Goal: Find specific page/section: Find specific page/section

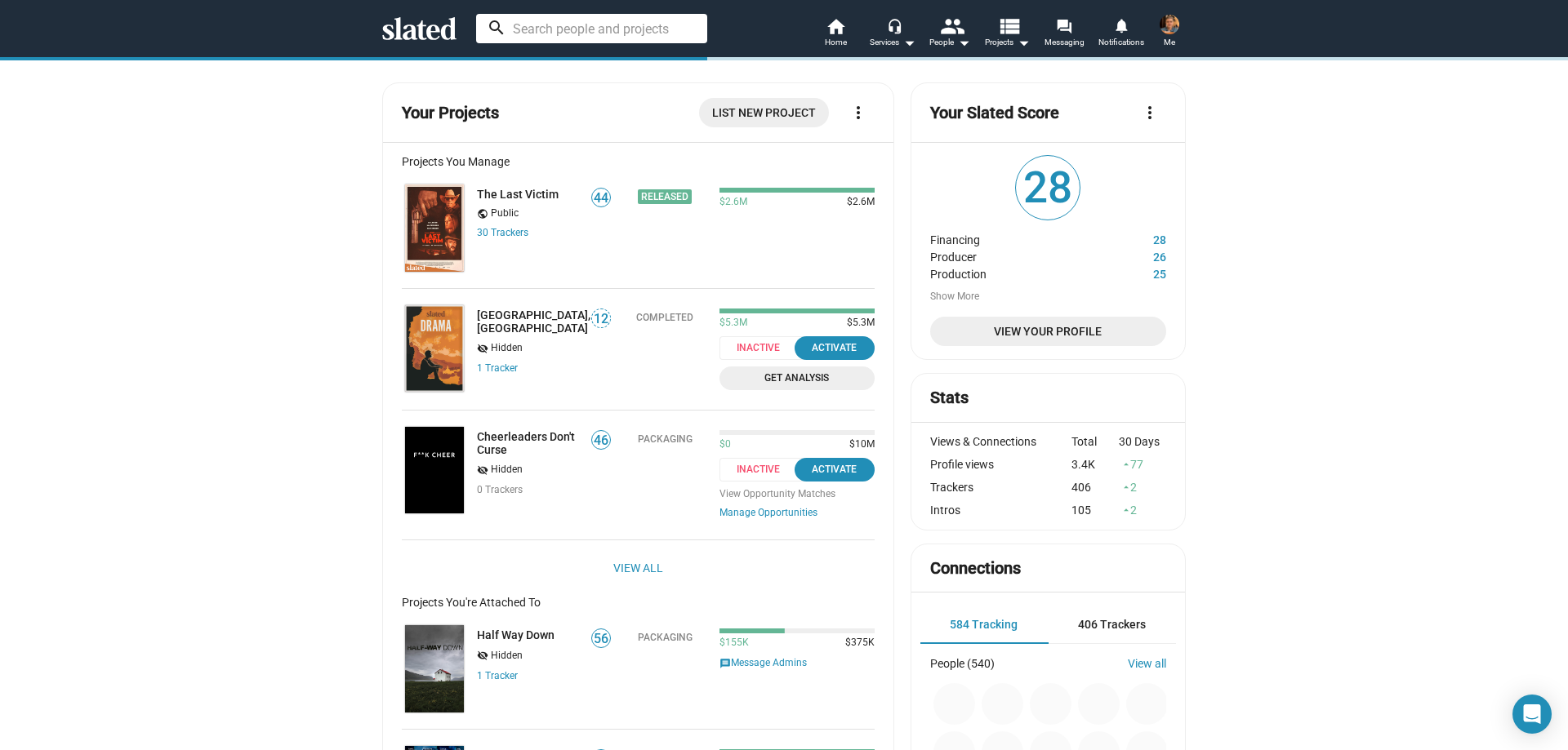
click at [547, 29] on input at bounding box center [592, 28] width 231 height 30
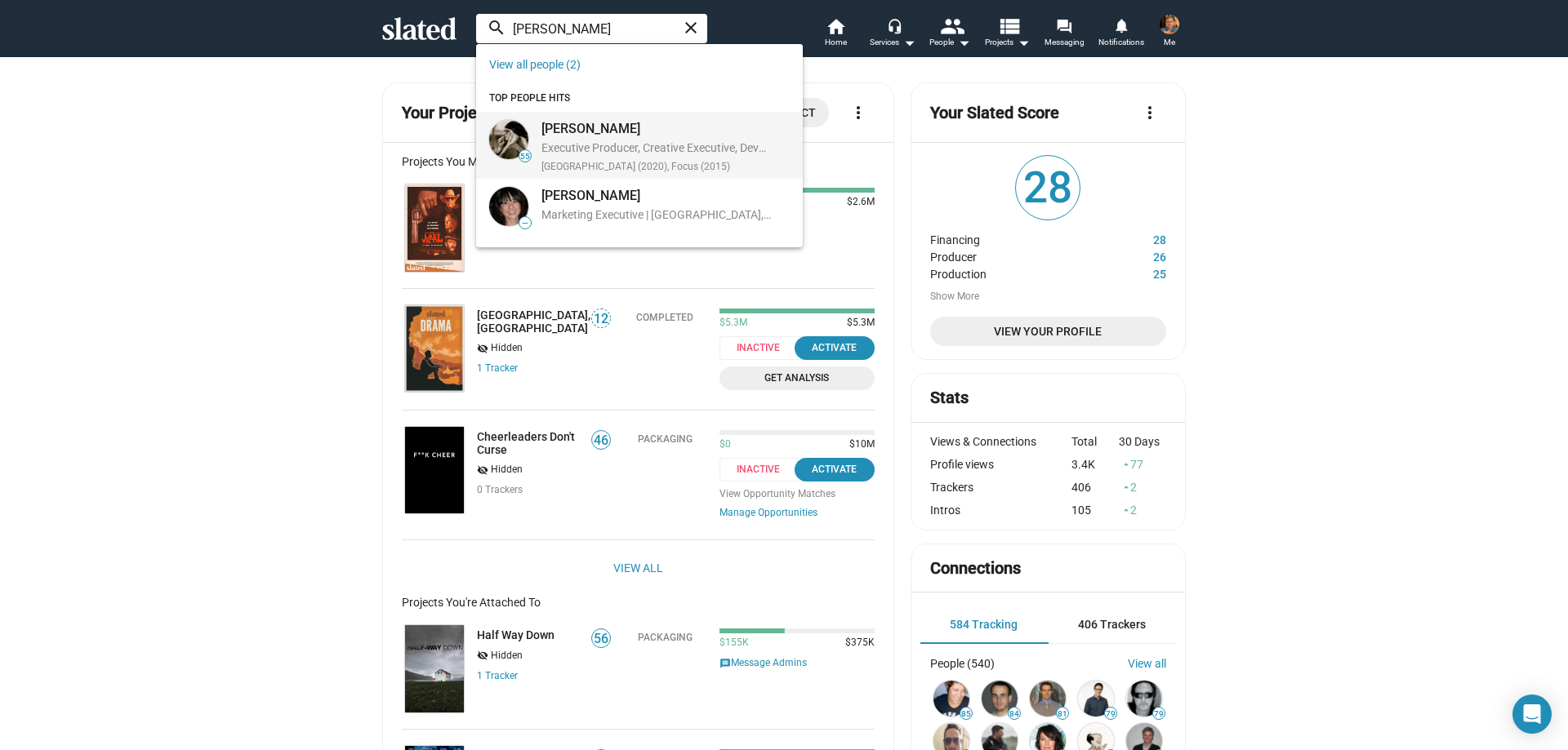
type input "kim barn"
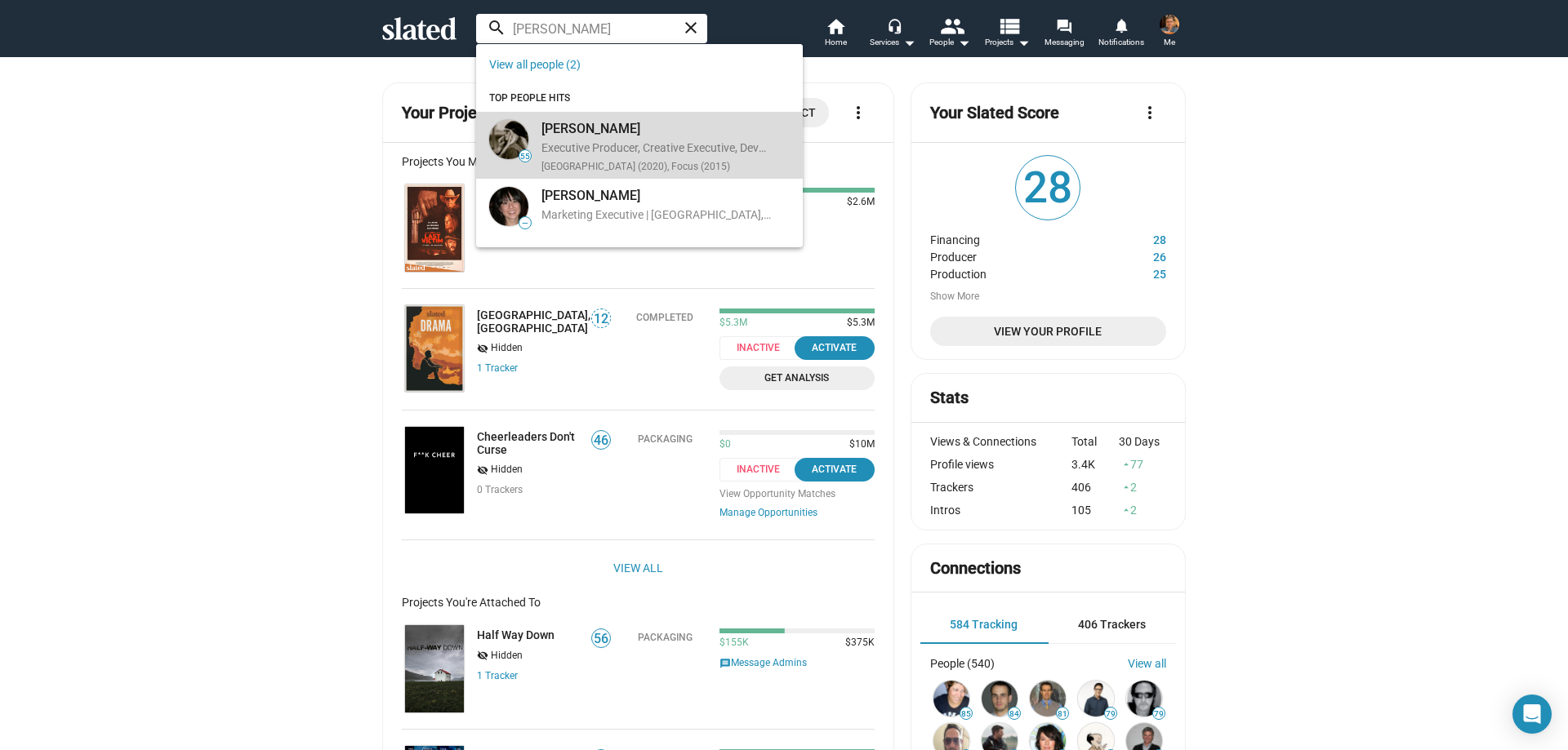
click at [606, 133] on div "[PERSON_NAME]" at bounding box center [656, 128] width 230 height 17
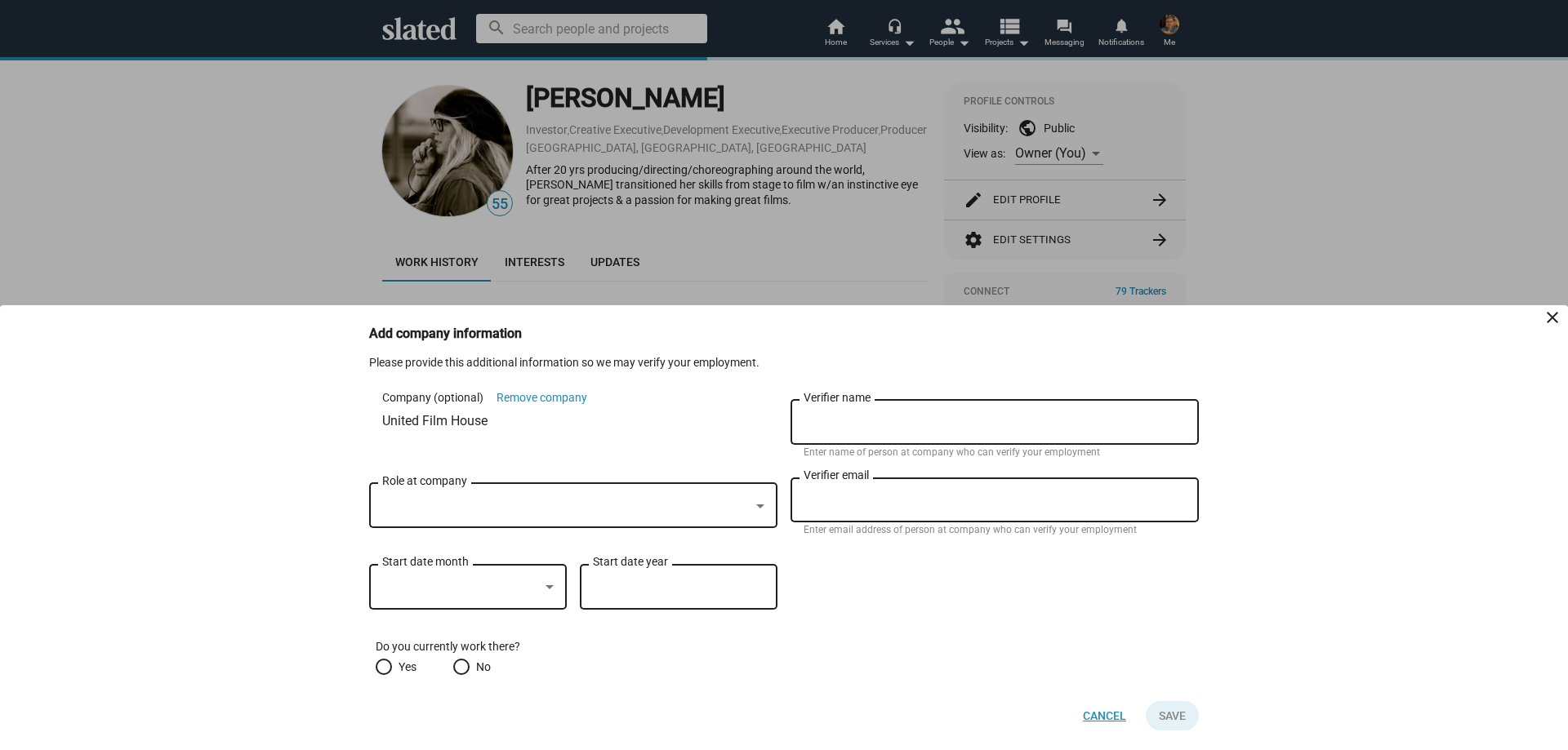
click at [1107, 716] on span "Cancel" at bounding box center [1105, 716] width 43 height 30
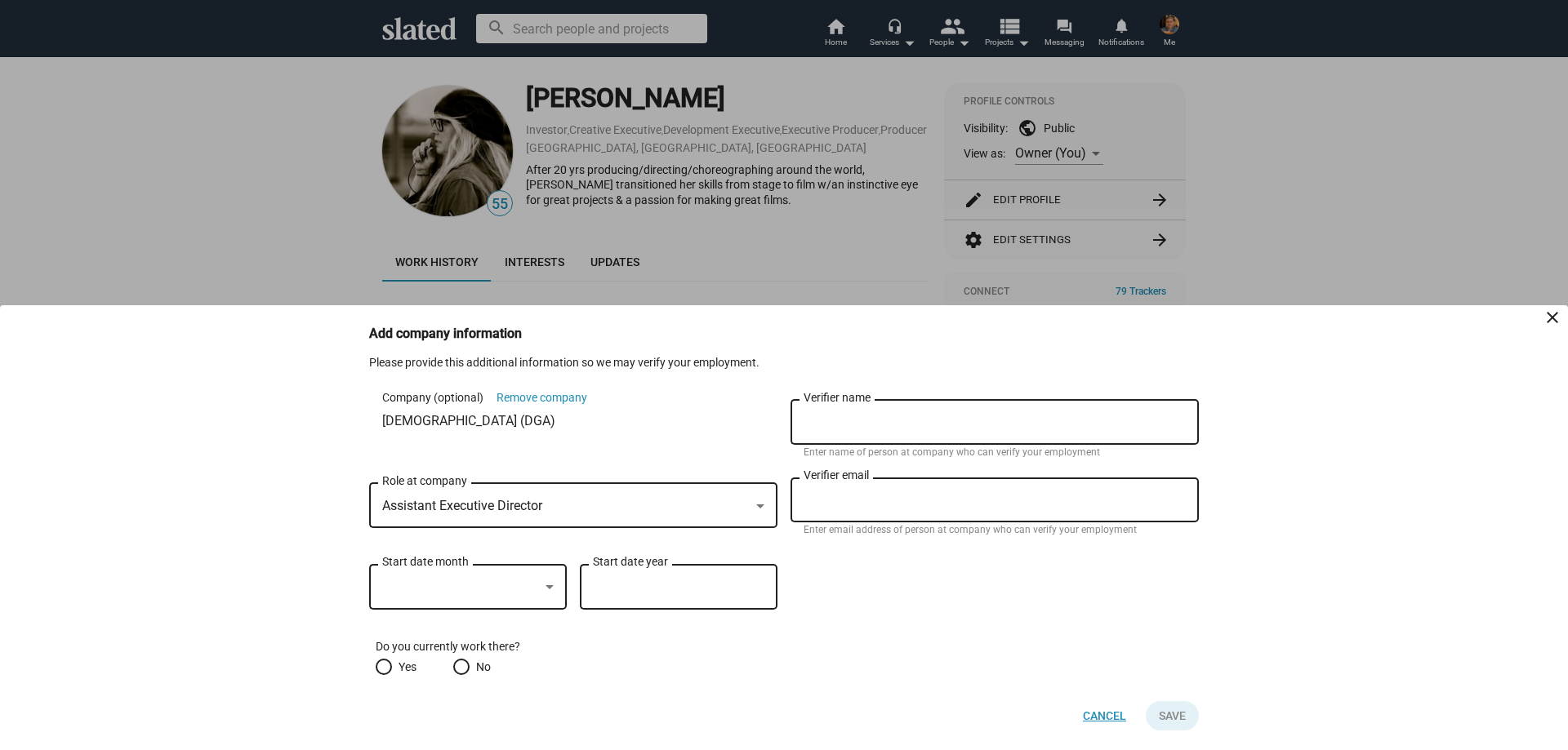
click at [1113, 714] on span "Cancel" at bounding box center [1105, 716] width 43 height 30
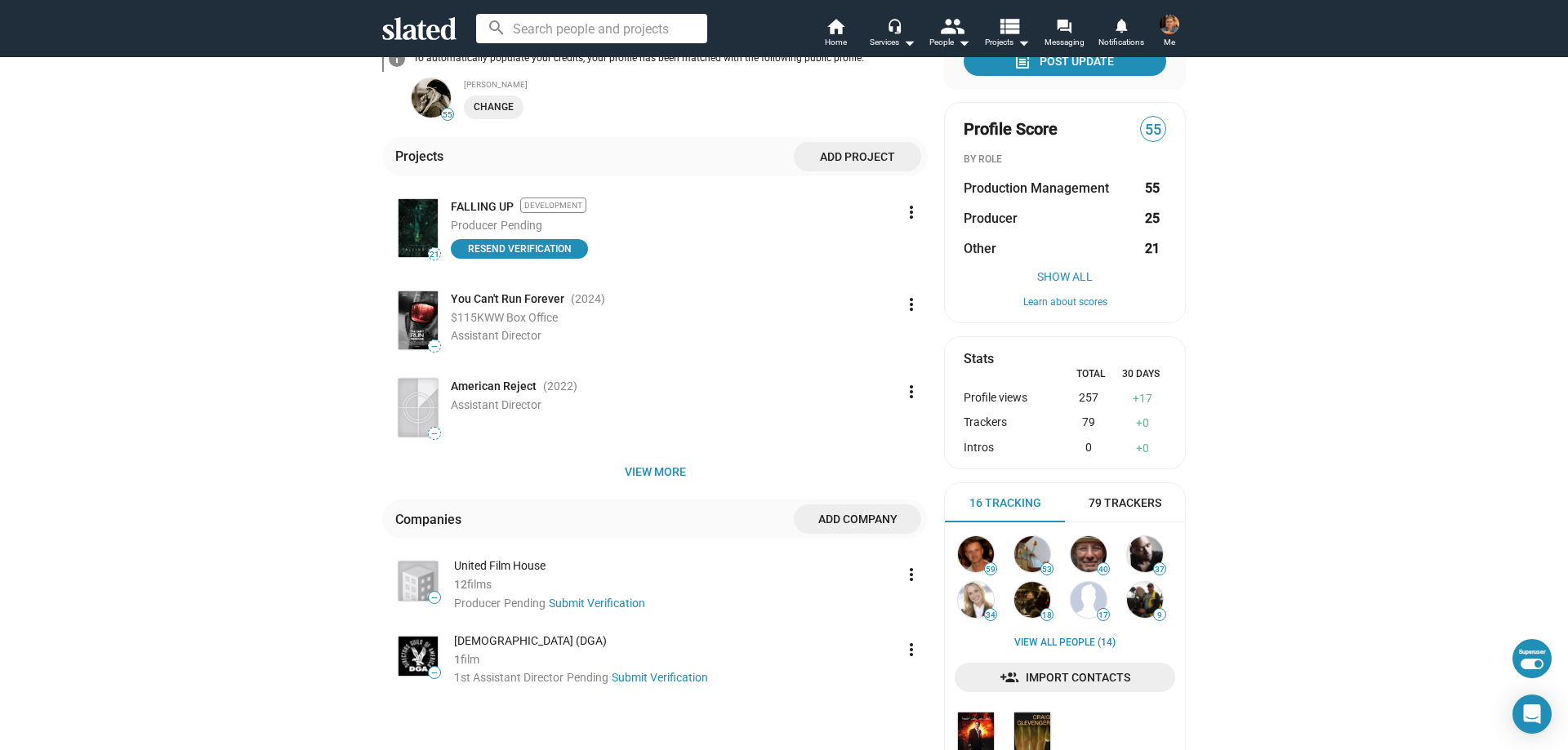
scroll to position [326, 0]
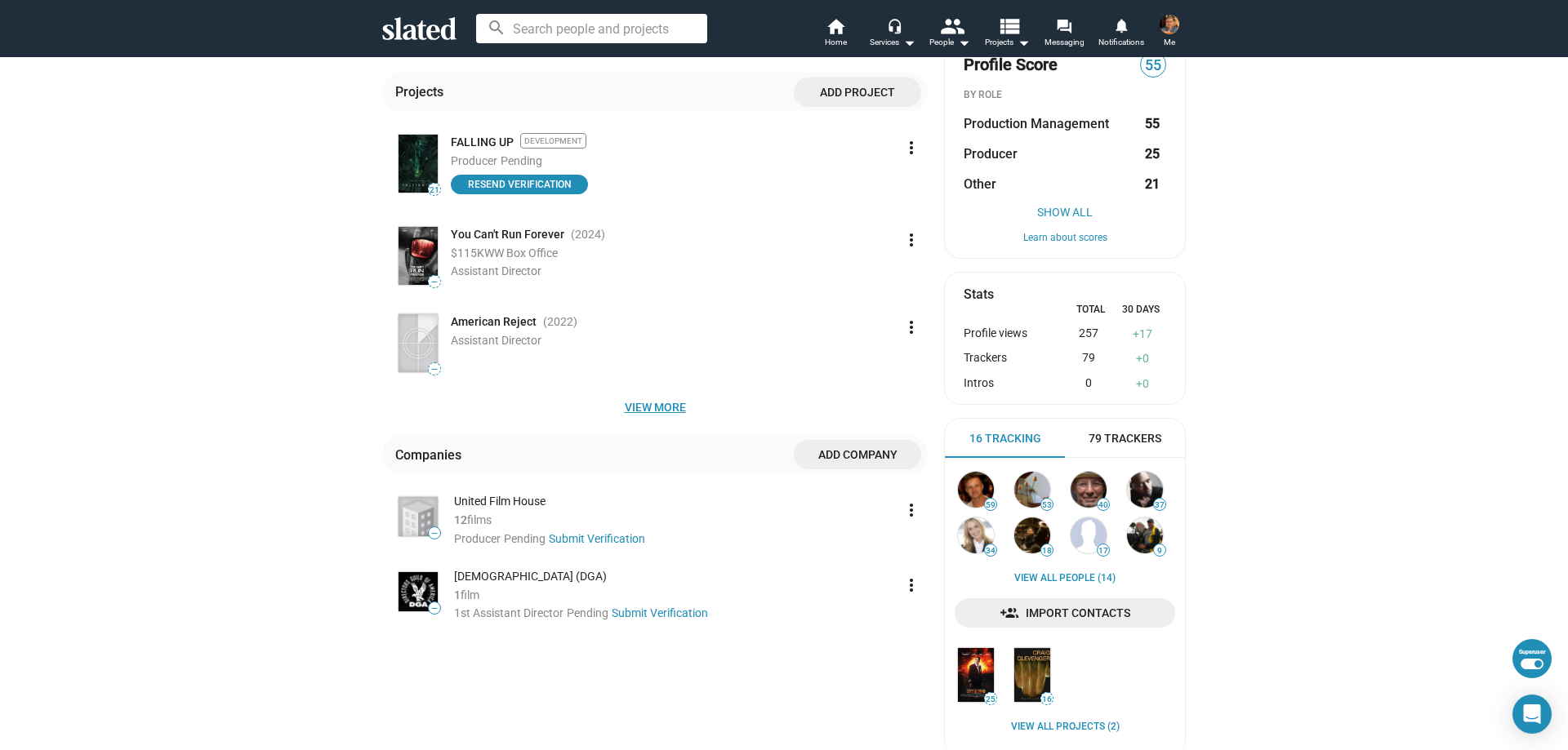
click at [643, 412] on span "View more" at bounding box center [654, 407] width 519 height 30
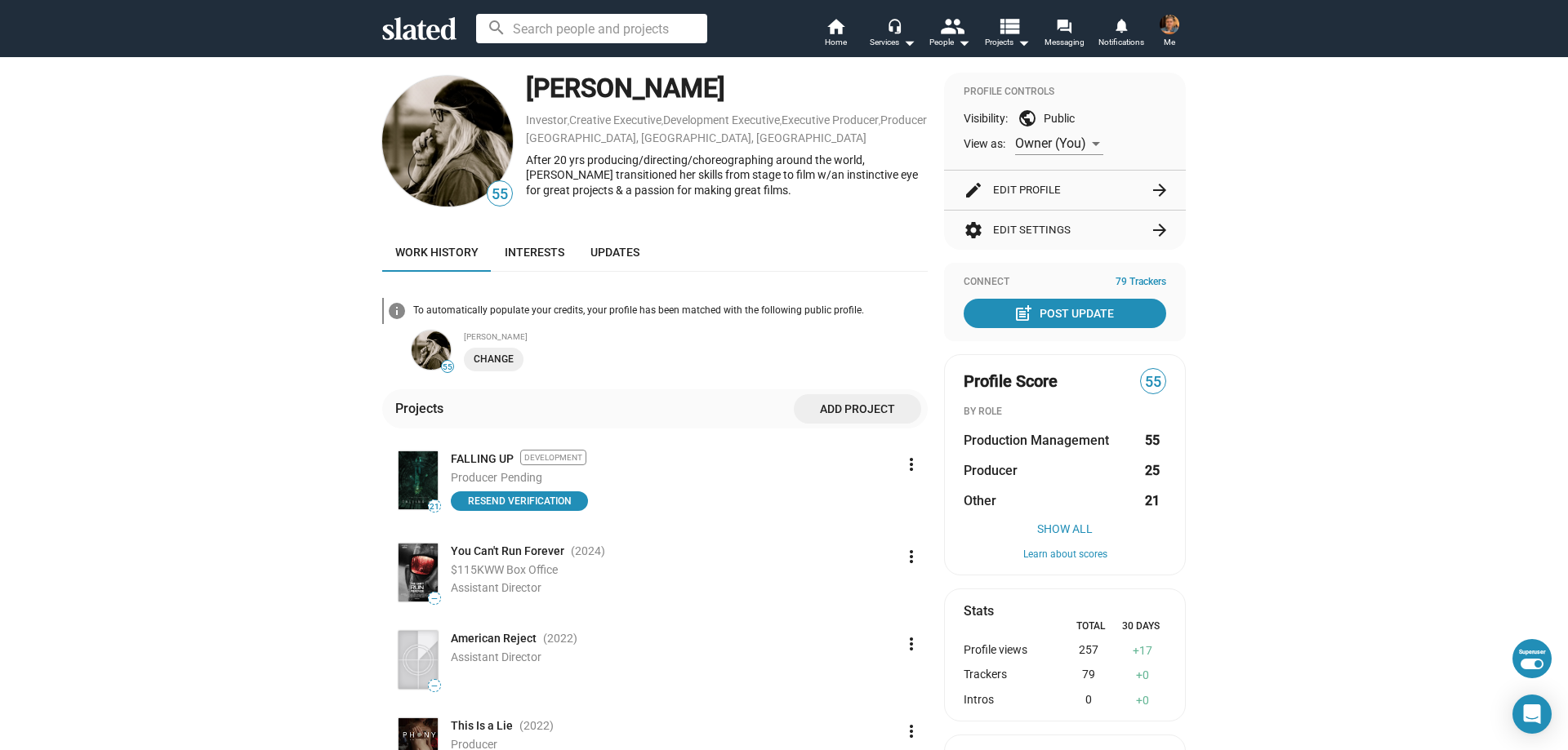
scroll to position [0, 0]
